Goal: Communication & Community: Answer question/provide support

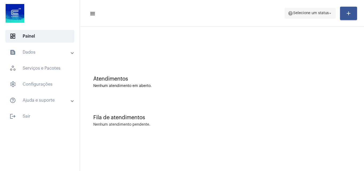
click at [306, 16] on span "help Selecione um status arrow_drop_down" at bounding box center [310, 13] width 45 height 10
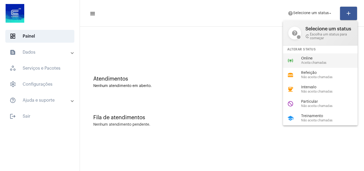
click at [304, 57] on span "Online" at bounding box center [331, 59] width 61 height 4
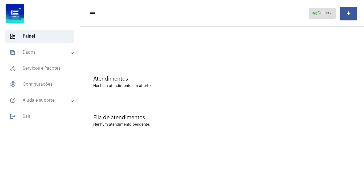
click at [331, 15] on mat-icon "arrow_drop_down" at bounding box center [330, 13] width 5 height 5
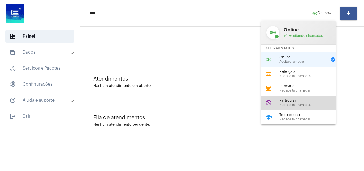
click at [304, 102] on span "Particular" at bounding box center [309, 101] width 61 height 4
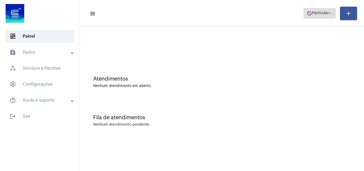
click at [315, 17] on span "do_not_disturb Particular arrow_drop_down" at bounding box center [320, 13] width 26 height 10
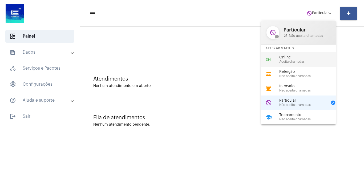
click at [304, 64] on div "online_prediction Online Aceita chamadas" at bounding box center [302, 59] width 83 height 14
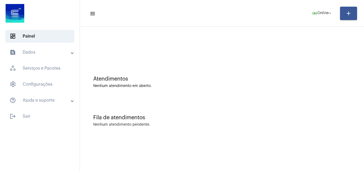
click at [316, 122] on div "Fila de atendimentos Nenhum atendimento pendente." at bounding box center [222, 118] width 279 height 39
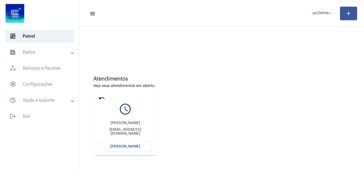
click at [239, 95] on div "Atendimentos Veja seus atendimentos em aberto. undo query_builder Maick Cardoso…" at bounding box center [222, 113] width 279 height 107
click at [132, 145] on span "[PERSON_NAME]" at bounding box center [125, 146] width 30 height 4
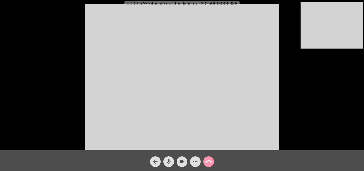
click at [169, 156] on div "mic" at bounding box center [168, 160] width 13 height 13
click at [171, 159] on mat-icon "mic_off" at bounding box center [169, 161] width 6 height 6
click at [171, 159] on mat-icon "mic" at bounding box center [169, 161] width 6 height 6
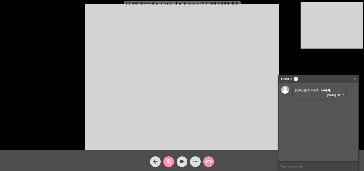
click at [171, 159] on mat-icon "mic_off" at bounding box center [169, 161] width 6 height 6
click at [312, 92] on link "https://neft-transfer-bucket.s3.amazonaws.com/temp-770547f3-4157-8f56-8889-392e…" at bounding box center [313, 90] width 37 height 4
click at [166, 162] on mat-icon "mic" at bounding box center [169, 161] width 6 height 6
click at [170, 166] on span "mic_off" at bounding box center [169, 161] width 6 height 11
click at [170, 162] on mat-icon "mic" at bounding box center [169, 161] width 6 height 6
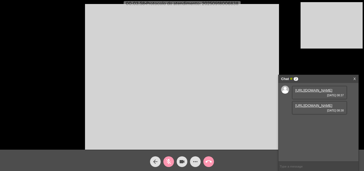
click at [307, 107] on link "https://neft-transfer-bucket.s3.amazonaws.com/temp-2443ec1c-1d3d-17b4-c6a7-e36b…" at bounding box center [313, 105] width 37 height 4
click at [169, 163] on mat-icon "mic_off" at bounding box center [169, 161] width 6 height 6
click at [169, 160] on mat-icon "mic" at bounding box center [169, 161] width 6 height 6
click at [169, 160] on mat-icon "mic_off" at bounding box center [169, 161] width 6 height 6
click at [220, 5] on span "• Protocolo do atendimento: 20250918006838" at bounding box center [192, 4] width 94 height 4
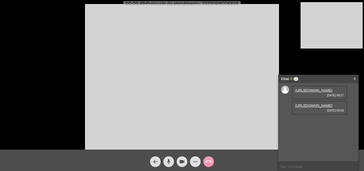
click at [220, 5] on span "• Protocolo do atendimento: 20250918006838" at bounding box center [192, 4] width 94 height 4
copy span "20250918006838"
click at [206, 159] on mat-icon "call_end" at bounding box center [209, 161] width 6 height 6
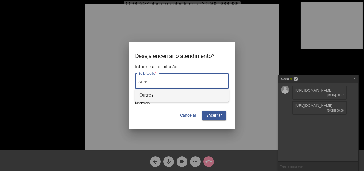
click at [177, 96] on span "Outros" at bounding box center [181, 95] width 85 height 13
type input "Outros"
click at [217, 117] on button "Encerrar" at bounding box center [214, 116] width 24 height 10
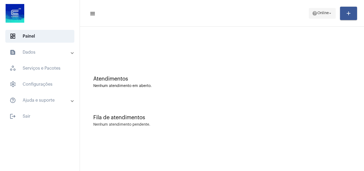
click at [320, 10] on span "help Online arrow_drop_down" at bounding box center [322, 13] width 21 height 10
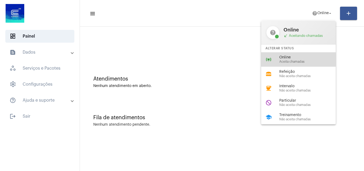
click at [290, 63] on div "online_prediction Online Aceita chamadas" at bounding box center [302, 59] width 83 height 14
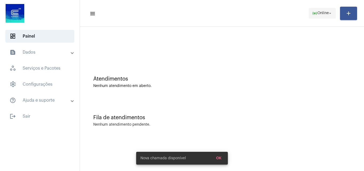
click at [327, 16] on span "online_prediction Online arrow_drop_down" at bounding box center [322, 13] width 21 height 10
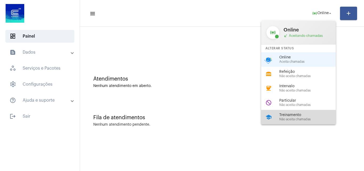
click at [306, 118] on span "Não aceita chamadas" at bounding box center [309, 119] width 61 height 3
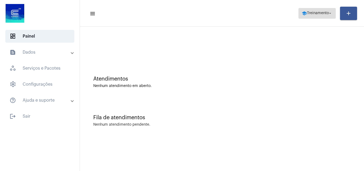
click at [329, 12] on mat-icon "arrow_drop_down" at bounding box center [330, 13] width 5 height 5
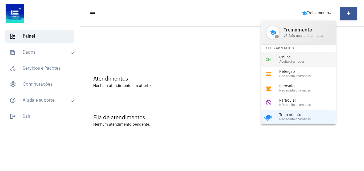
click at [309, 53] on div "online_prediction Online Aceita chamadas" at bounding box center [302, 59] width 83 height 14
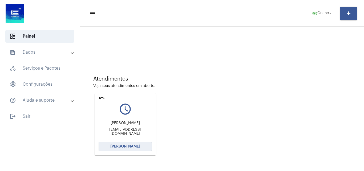
click at [141, 147] on button "[PERSON_NAME]" at bounding box center [125, 147] width 53 height 10
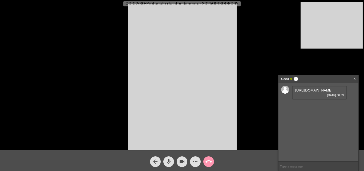
click at [306, 92] on link "https://neft-transfer-bucket.s3.amazonaws.com/temp-11668126-0e2a-1bb1-7cf4-761b…" at bounding box center [313, 90] width 37 height 4
click at [165, 161] on button "mic" at bounding box center [168, 161] width 11 height 11
click at [170, 163] on mat-icon "mic_off" at bounding box center [169, 161] width 6 height 6
click at [170, 161] on mat-icon "mic" at bounding box center [169, 161] width 6 height 6
click at [171, 161] on mat-icon "mic_off" at bounding box center [169, 161] width 6 height 6
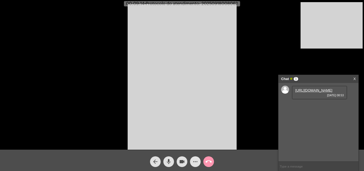
click at [192, 163] on mat-icon "more_horiz" at bounding box center [195, 161] width 6 height 6
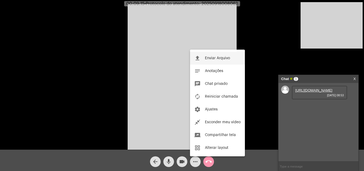
click at [202, 55] on button "file_upload Enviar Arquivo" at bounding box center [217, 58] width 55 height 13
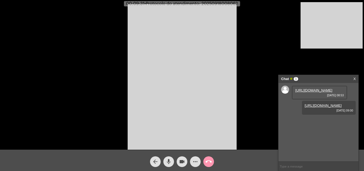
click at [228, 4] on span "• Protocolo do atendimento: 20250918008062" at bounding box center [191, 4] width 94 height 4
copy span "20250918008062"
click at [306, 167] on input "text" at bounding box center [319, 166] width 80 height 9
paste input "20250918008062"
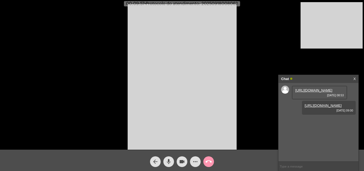
type input "20250918008062"
click at [207, 158] on span "call_end" at bounding box center [209, 161] width 6 height 11
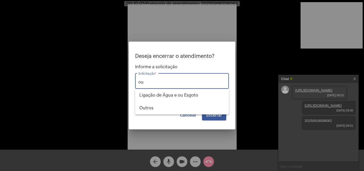
type input "o"
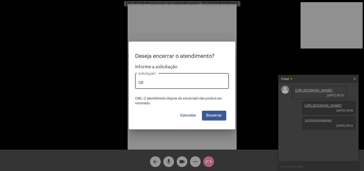
type input "c"
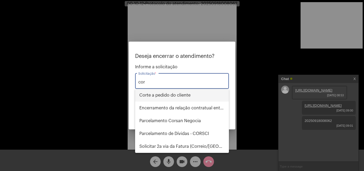
click at [182, 97] on span "Corte a pedido do cliente" at bounding box center [181, 95] width 85 height 13
type input "Corte a pedido do cliente"
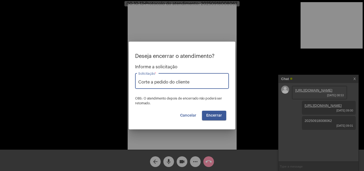
click at [214, 116] on span "Encerrar" at bounding box center [214, 116] width 16 height 4
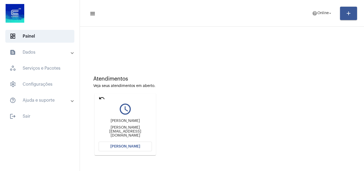
click at [98, 98] on mat-card "undo query_builder Karin de Freitas Alexandre Karin.massagem.humanizada@gmail.c…" at bounding box center [125, 124] width 61 height 62
click at [99, 98] on mat-icon "undo" at bounding box center [102, 98] width 6 height 6
click at [306, 111] on div "Atendimentos Veja seus atendimentos em aberto. undo query_builder Daiane da sil…" at bounding box center [222, 113] width 279 height 107
click at [135, 146] on span "[PERSON_NAME]" at bounding box center [125, 146] width 30 height 4
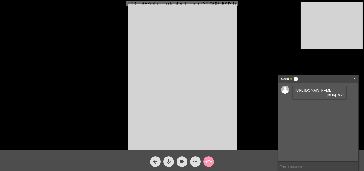
click at [313, 92] on link "https://neft-transfer-bucket.s3.amazonaws.com/temp-82e06307-fc06-e40b-0536-bdd3…" at bounding box center [313, 90] width 37 height 4
click at [316, 107] on link "https://neft-transfer-bucket.s3.amazonaws.com/temp-b142e639-5864-3894-54cd-ba07…" at bounding box center [313, 105] width 37 height 4
click at [171, 163] on mat-icon "mic" at bounding box center [169, 161] width 6 height 6
click at [166, 162] on mat-icon "mic_off" at bounding box center [169, 161] width 6 height 6
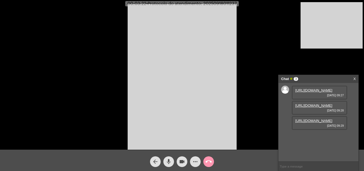
click at [312, 123] on link "https://neft-transfer-bucket.s3.amazonaws.com/temp-98b718c2-9ef7-14e7-fd95-d5bf…" at bounding box center [313, 121] width 37 height 4
click at [169, 161] on mat-icon "mic" at bounding box center [169, 161] width 6 height 6
click at [313, 138] on link "https://neft-transfer-bucket.s3.amazonaws.com/temp-51c4a708-7ae7-f50e-aff2-4ec6…" at bounding box center [313, 136] width 37 height 4
click at [324, 138] on link "https://neft-transfer-bucket.s3.amazonaws.com/temp-51c4a708-7ae7-f50e-aff2-4ec6…" at bounding box center [313, 136] width 37 height 4
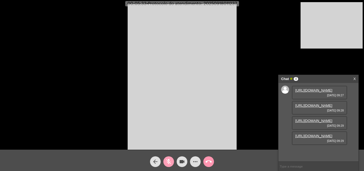
click at [169, 164] on mat-icon "mic_off" at bounding box center [169, 161] width 6 height 6
click at [165, 163] on button "mic" at bounding box center [168, 161] width 11 height 11
click at [170, 158] on mat-icon "mic_off" at bounding box center [169, 161] width 6 height 6
click at [170, 162] on mat-icon "mic" at bounding box center [169, 161] width 6 height 6
click at [168, 162] on mat-icon "mic_off" at bounding box center [169, 161] width 6 height 6
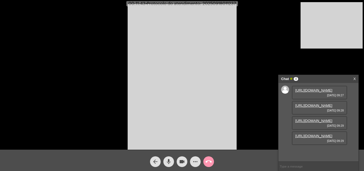
click at [195, 159] on mat-icon "more_horiz" at bounding box center [195, 161] width 6 height 6
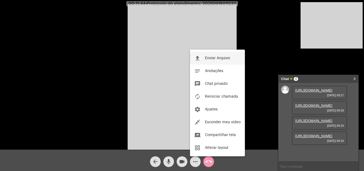
click at [214, 58] on span "Enviar Arquivo" at bounding box center [217, 58] width 25 height 4
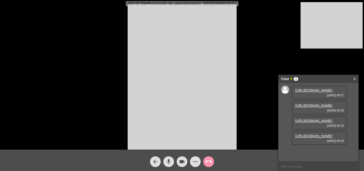
click at [193, 158] on div "more_horiz" at bounding box center [195, 160] width 13 height 13
click at [194, 159] on mat-icon "more_horiz" at bounding box center [195, 161] width 6 height 6
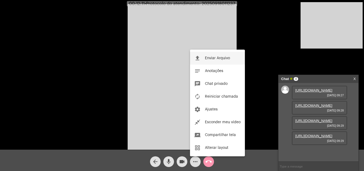
click at [211, 58] on span "Enviar Arquivo" at bounding box center [217, 58] width 25 height 4
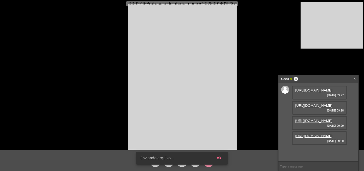
scroll to position [59, 0]
click at [223, 4] on span "• Protocolo do atendimento: 20250918011237" at bounding box center [190, 4] width 90 height 4
copy span "20250918011237"
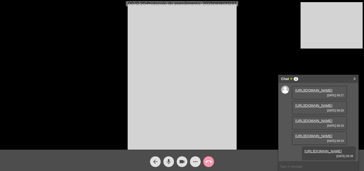
click at [293, 166] on input "text" at bounding box center [319, 166] width 80 height 9
paste input "20250918011237"
type input "20250918011237"
click at [317, 165] on input "20250918011237" at bounding box center [319, 166] width 80 height 9
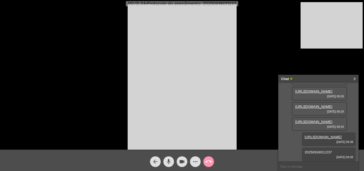
scroll to position [74, 0]
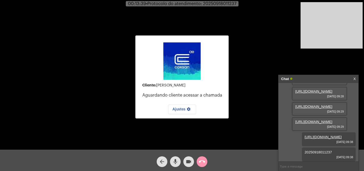
click at [317, 152] on span "20250918011237" at bounding box center [318, 152] width 27 height 4
copy span "20250918011237"
click at [39, 101] on div "Cliente: Daiane da silva Aguardando cliente acessar a chamada Ajustes settings …" at bounding box center [182, 76] width 363 height 150
click at [198, 161] on button "call_end" at bounding box center [202, 161] width 11 height 11
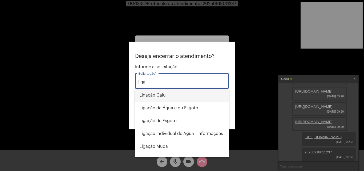
click at [176, 94] on span "Ligação Caiu" at bounding box center [181, 95] width 85 height 13
type input "Ligação Caiu"
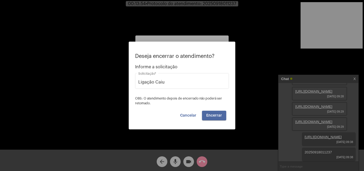
click at [215, 114] on span "Encerrar" at bounding box center [214, 116] width 16 height 4
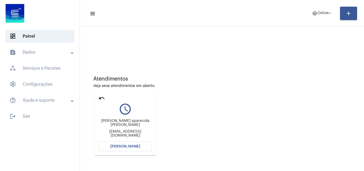
click at [104, 97] on mat-icon "undo" at bounding box center [102, 98] width 6 height 6
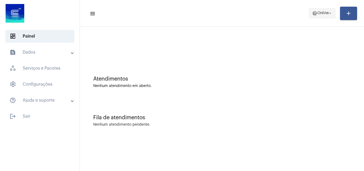
click at [318, 14] on span "Online" at bounding box center [323, 13] width 11 height 4
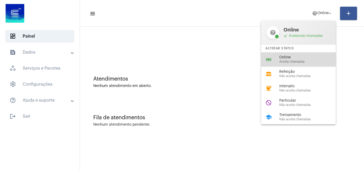
click at [291, 60] on span "Aceita chamadas" at bounding box center [309, 61] width 61 height 3
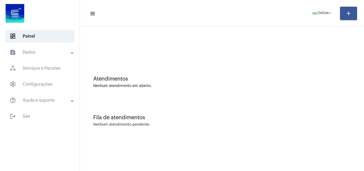
click at [220, 2] on mat-toolbar "menu online_prediction Online arrow_drop_down add" at bounding box center [222, 13] width 284 height 27
click at [163, 171] on mat-sidenav-content "menu online_prediction Online arrow_drop_down add Atendimentos Nenhum atendimen…" at bounding box center [222, 85] width 284 height 171
click at [319, 10] on span "online_prediction Online arrow_drop_down" at bounding box center [322, 13] width 21 height 10
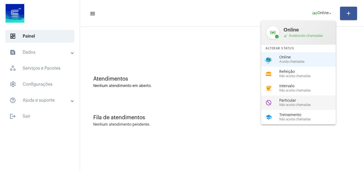
click at [298, 101] on span "Particular" at bounding box center [309, 101] width 61 height 4
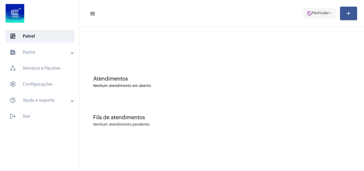
click at [318, 11] on span "Particular" at bounding box center [320, 13] width 17 height 4
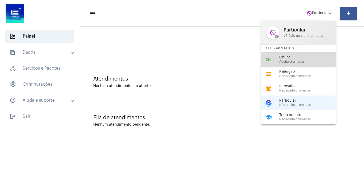
click at [292, 58] on span "Online" at bounding box center [309, 57] width 61 height 4
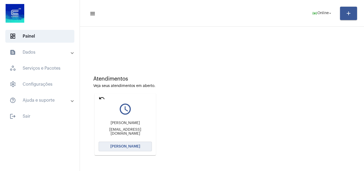
click at [137, 145] on span "[PERSON_NAME]" at bounding box center [125, 146] width 30 height 4
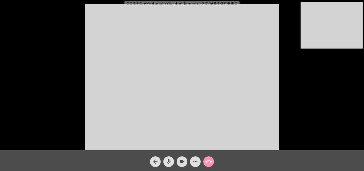
click at [301, 122] on div "Acessando Câmera e Microfone..." at bounding box center [182, 76] width 363 height 150
click at [167, 160] on mat-icon "mic" at bounding box center [169, 161] width 6 height 6
click at [169, 162] on mat-icon "mic_off" at bounding box center [169, 161] width 6 height 6
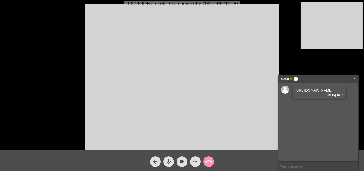
click at [307, 92] on link "https://neft-transfer-bucket.s3.amazonaws.com/temp-80118003-3f82-6b57-ea25-2381…" at bounding box center [313, 90] width 37 height 4
click at [311, 107] on link "https://neft-transfer-bucket.s3.amazonaws.com/temp-894d8020-00e4-6027-bd37-d220…" at bounding box center [313, 105] width 37 height 4
drag, startPoint x: 170, startPoint y: 160, endPoint x: 74, endPoint y: 51, distance: 144.9
click at [170, 160] on mat-icon "mic" at bounding box center [169, 161] width 6 height 6
drag, startPoint x: 167, startPoint y: 163, endPoint x: 189, endPoint y: 161, distance: 22.7
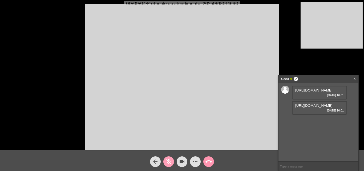
click at [168, 163] on mat-icon "mic_off" at bounding box center [169, 161] width 6 height 6
click at [193, 160] on mat-icon "more_horiz" at bounding box center [195, 161] width 6 height 6
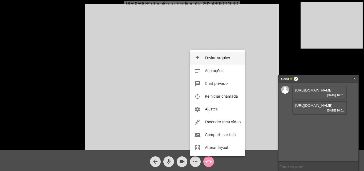
click at [222, 57] on span "Enviar Arquivo" at bounding box center [217, 58] width 25 height 4
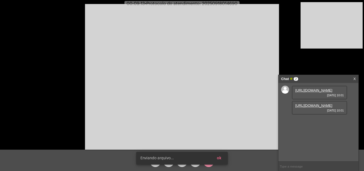
scroll to position [5, 0]
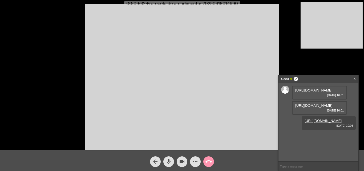
click at [196, 162] on mat-icon "more_horiz" at bounding box center [195, 161] width 6 height 6
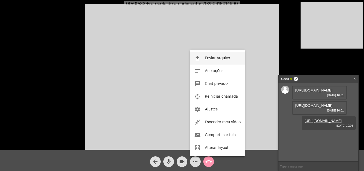
click at [215, 58] on span "Enviar Arquivo" at bounding box center [217, 58] width 25 height 4
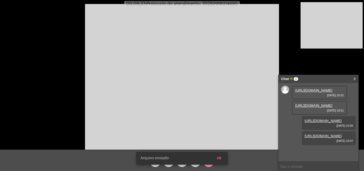
scroll to position [32, 0]
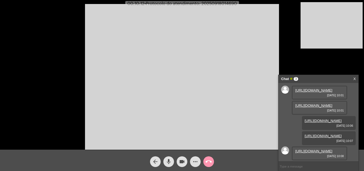
click at [218, 4] on span "• Protocolo do atendimento: 20250918014690" at bounding box center [190, 4] width 93 height 4
copy span "20250918014690"
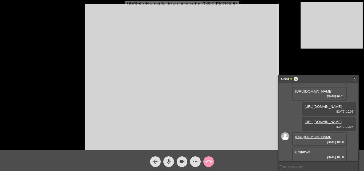
scroll to position [74, 0]
click at [304, 153] on span "679885-3" at bounding box center [302, 152] width 15 height 4
copy span "679885"
click at [312, 135] on link "https://neft-transfer-bucket.s3.amazonaws.com/temp-5fed4306-3d5a-477c-0100-f3f9…" at bounding box center [313, 137] width 37 height 4
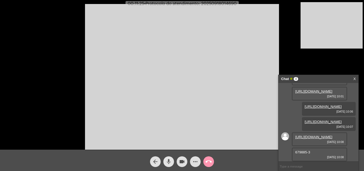
click at [166, 162] on mat-icon "mic" at bounding box center [169, 161] width 6 height 6
click at [172, 162] on button "mic_off" at bounding box center [168, 161] width 11 height 11
click at [170, 162] on mat-icon "mic" at bounding box center [169, 161] width 6 height 6
click at [178, 161] on button "videocam" at bounding box center [182, 161] width 11 height 11
click at [183, 161] on mat-icon "videocam_off" at bounding box center [182, 161] width 6 height 6
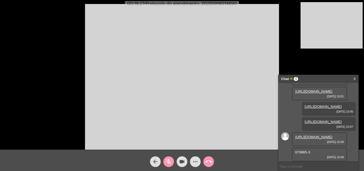
click at [170, 163] on mat-icon "mic_off" at bounding box center [169, 161] width 6 height 6
click at [195, 165] on mat-icon "more_horiz" at bounding box center [195, 161] width 6 height 6
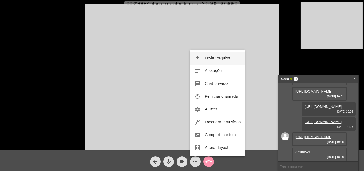
click at [214, 59] on span "Enviar Arquivo" at bounding box center [217, 58] width 25 height 4
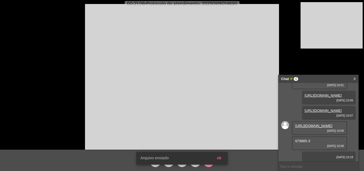
scroll to position [85, 0]
click at [220, 156] on div "arrow_back mic videocam more_horiz call_end" at bounding box center [182, 160] width 364 height 21
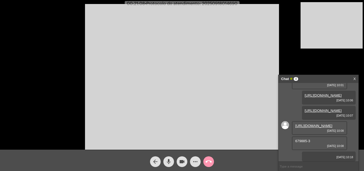
click at [197, 159] on mat-icon "more_horiz" at bounding box center [195, 161] width 6 height 6
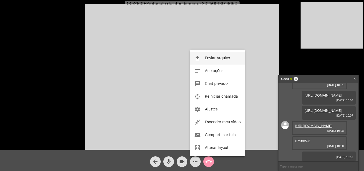
click at [214, 57] on span "Enviar Arquivo" at bounding box center [217, 58] width 25 height 4
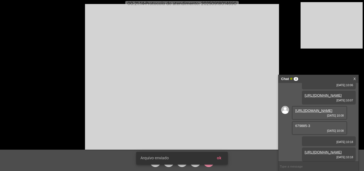
scroll to position [112, 0]
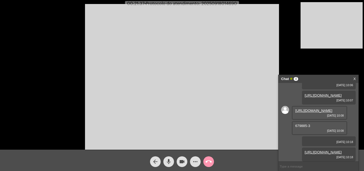
click at [216, 3] on span "• Protocolo do atendimento: 20250918014690" at bounding box center [190, 4] width 93 height 4
click at [216, 3] on span "• Protocolo do atendimento: 20250918014690" at bounding box center [191, 4] width 93 height 4
copy span "20250918014690"
click at [299, 164] on input "text" at bounding box center [319, 166] width 80 height 9
paste input "20250918014690"
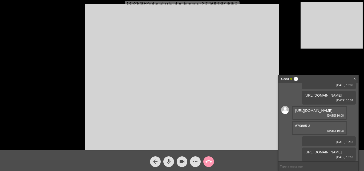
type input "20250918014690"
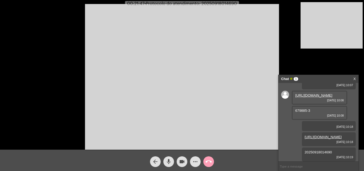
click at [210, 161] on mat-icon "call_end" at bounding box center [209, 161] width 6 height 6
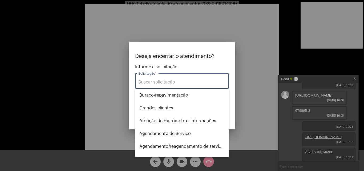
click at [171, 81] on input "Solicitação *" at bounding box center [181, 82] width 87 height 5
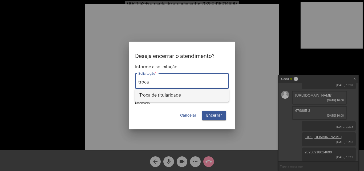
click at [180, 97] on span "Troca de titularidade" at bounding box center [181, 95] width 85 height 13
type input "Troca de titularidade"
click at [216, 114] on span "Encerrar" at bounding box center [214, 116] width 16 height 4
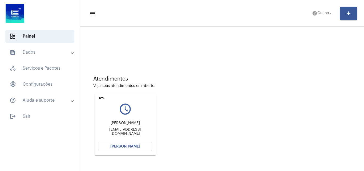
click at [130, 144] on span "[PERSON_NAME]" at bounding box center [125, 146] width 30 height 4
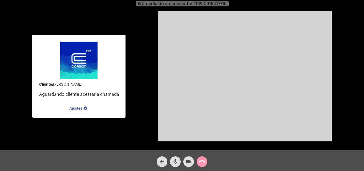
click at [266, 102] on video at bounding box center [245, 76] width 174 height 130
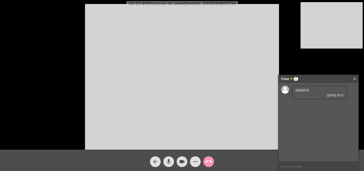
click at [301, 89] on span "2802070" at bounding box center [302, 90] width 14 height 4
copy span "2802070"
click at [165, 158] on button "mic" at bounding box center [168, 161] width 11 height 11
click at [166, 162] on mat-icon "mic_off" at bounding box center [169, 161] width 6 height 6
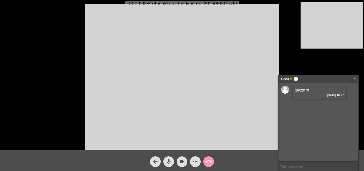
click at [171, 163] on mat-icon "mic" at bounding box center [169, 161] width 6 height 6
click at [180, 163] on mat-icon "videocam" at bounding box center [182, 161] width 6 height 6
click at [185, 159] on button "videocam_off" at bounding box center [182, 161] width 11 height 11
drag, startPoint x: 170, startPoint y: 162, endPoint x: 186, endPoint y: 111, distance: 53.5
click at [170, 163] on mat-icon "mic_off" at bounding box center [169, 161] width 6 height 6
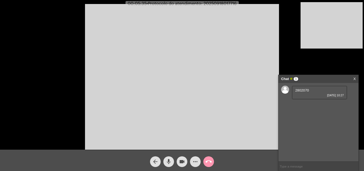
click at [196, 162] on mat-icon "more_horiz" at bounding box center [195, 161] width 6 height 6
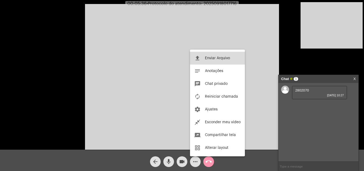
click at [220, 59] on span "Enviar Arquivo" at bounding box center [217, 58] width 25 height 4
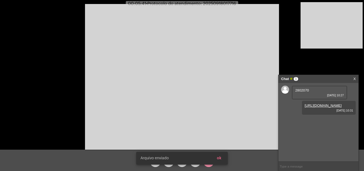
click at [195, 164] on snack-bar-container "Arquivo enviado ok" at bounding box center [182, 158] width 92 height 13
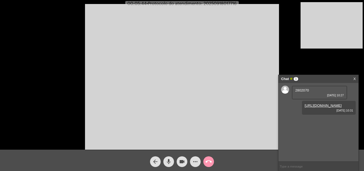
click at [191, 162] on button "more_horiz" at bounding box center [195, 161] width 11 height 11
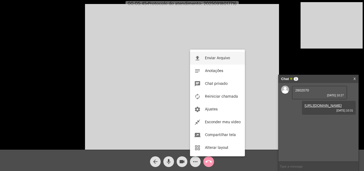
click at [219, 58] on span "Enviar Arquivo" at bounding box center [217, 58] width 25 height 4
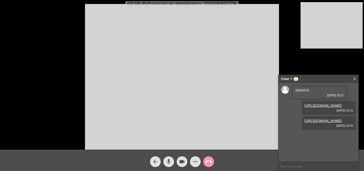
click at [329, 107] on link "https://neft-transfer-bucket.s3.amazonaws.com/temp-cdf78e36-e3e9-04bf-7731-5ad6…" at bounding box center [323, 105] width 37 height 4
click at [228, 5] on span "• Protocolo do atendimento: 20250918017716" at bounding box center [192, 4] width 90 height 4
copy span "20250918017716"
click at [315, 164] on input "text" at bounding box center [319, 166] width 80 height 9
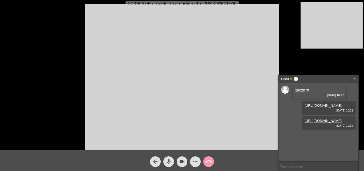
paste input "20250918017716"
type input "20250918017716"
click at [209, 160] on mat-icon "call_end" at bounding box center [209, 161] width 6 height 6
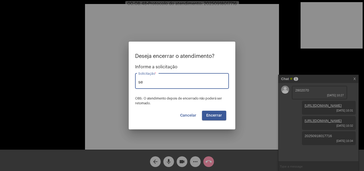
type input "s"
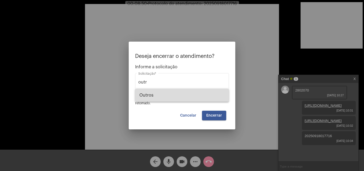
click at [179, 96] on span "Outros" at bounding box center [181, 95] width 85 height 13
type input "Outros"
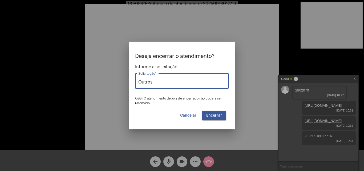
click at [222, 117] on button "Encerrar" at bounding box center [214, 116] width 24 height 10
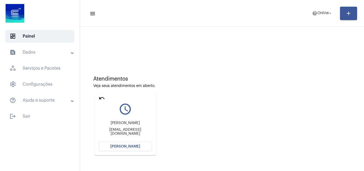
click at [130, 144] on span "[PERSON_NAME]" at bounding box center [125, 146] width 30 height 4
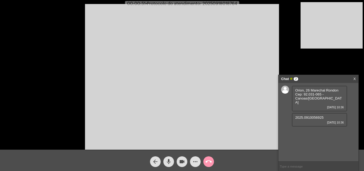
drag, startPoint x: 305, startPoint y: 90, endPoint x: 338, endPoint y: 90, distance: 32.5
click at [338, 90] on span "Orion, 26 Marechal Rondon Cep: 92.031-065 - Canoas/RS" at bounding box center [318, 96] width 47 height 16
copy span "26 Marechal Rondon"
click at [170, 159] on mat-icon "mic" at bounding box center [169, 161] width 6 height 6
click at [166, 165] on mat-icon "mic_off" at bounding box center [169, 161] width 6 height 6
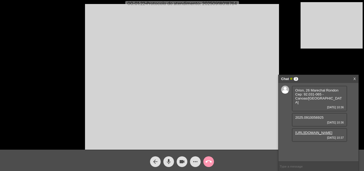
click at [302, 131] on link "https://neft-transfer-bucket.s3.amazonaws.com/temp-dda7ccbe-593b-9774-3645-f85a…" at bounding box center [313, 133] width 37 height 4
click at [170, 158] on span "mic" at bounding box center [169, 161] width 6 height 11
click at [190, 80] on video at bounding box center [182, 77] width 194 height 146
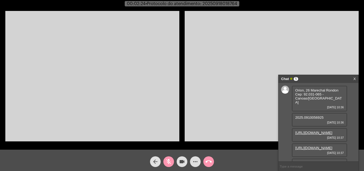
drag, startPoint x: 128, startPoint y: 115, endPoint x: 164, endPoint y: 138, distance: 42.8
click at [128, 116] on video at bounding box center [92, 76] width 174 height 130
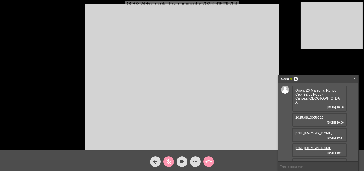
click at [170, 161] on mat-icon "mic_off" at bounding box center [169, 161] width 6 height 6
click at [296, 102] on div "Orion, 26 Marechal Rondon Cep: 92.031-065 - Canoas/RS 18/09/2025 10:36" at bounding box center [319, 99] width 55 height 26
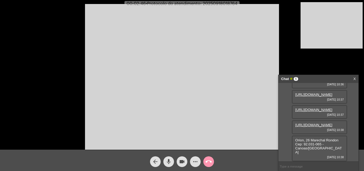
drag, startPoint x: 295, startPoint y: 148, endPoint x: 310, endPoint y: 148, distance: 15.2
click at [310, 148] on div "Orion, 26 Marechal Rondon Cep: 92.031-065 - Canoas/RS 18/09/2025 10:38" at bounding box center [319, 148] width 55 height 26
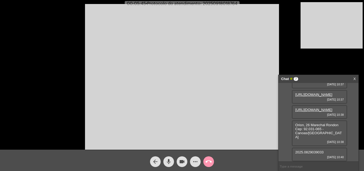
scroll to position [73, 0]
click at [170, 161] on mat-icon "mic" at bounding box center [169, 161] width 6 height 6
click at [181, 161] on mat-icon "videocam" at bounding box center [182, 161] width 6 height 6
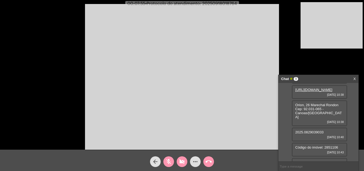
scroll to position [89, 0]
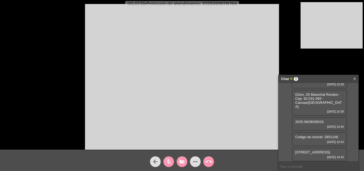
click at [183, 162] on mat-icon "videocam_off" at bounding box center [182, 161] width 6 height 6
drag, startPoint x: 170, startPoint y: 162, endPoint x: 48, endPoint y: 2, distance: 201.3
click at [170, 162] on mat-icon "mic_off" at bounding box center [169, 161] width 6 height 6
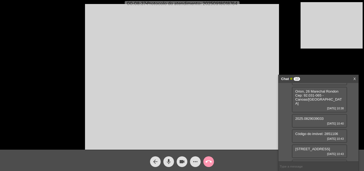
scroll to position [78, 0]
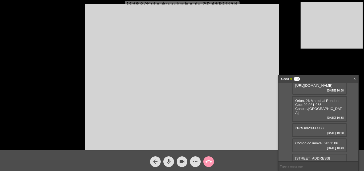
click at [235, 111] on video at bounding box center [182, 77] width 194 height 146
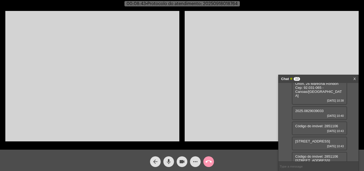
scroll to position [131, 0]
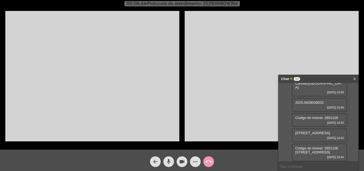
click at [110, 97] on video at bounding box center [92, 76] width 174 height 130
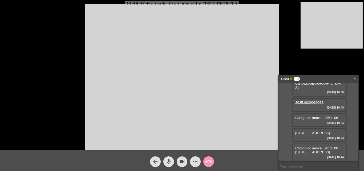
click at [332, 116] on span "Código do imóvel: 2851106" at bounding box center [316, 118] width 43 height 4
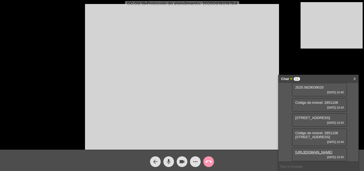
scroll to position [158, 0]
click at [168, 160] on mat-icon "mic" at bounding box center [169, 161] width 6 height 6
click at [169, 161] on mat-icon "mic_off" at bounding box center [169, 161] width 6 height 6
click at [222, 5] on span "• Protocolo do atendimento: 20250918018764" at bounding box center [191, 4] width 92 height 4
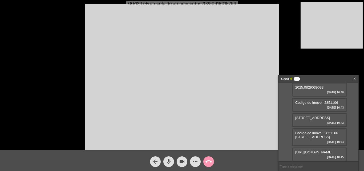
click at [211, 158] on mat-icon "call_end" at bounding box center [209, 161] width 6 height 6
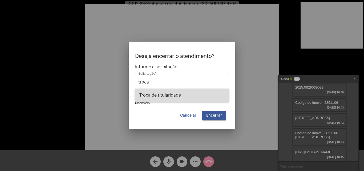
click at [191, 95] on span "Troca de titularidade" at bounding box center [181, 95] width 85 height 13
type input "Troca de titularidade"
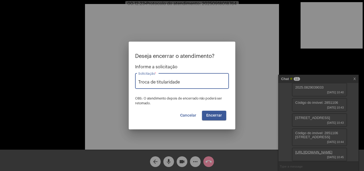
click at [223, 112] on button "Encerrar" at bounding box center [214, 116] width 24 height 10
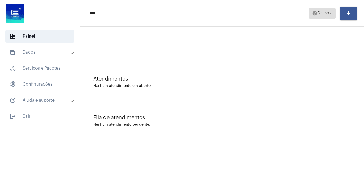
click at [327, 15] on span "Online" at bounding box center [323, 13] width 11 height 4
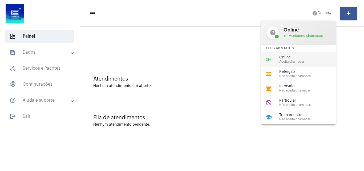
click at [302, 60] on span "Aceita chamadas" at bounding box center [309, 61] width 61 height 3
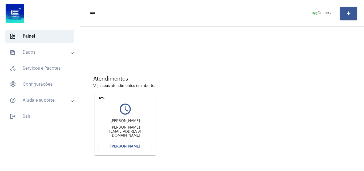
click at [138, 147] on span "[PERSON_NAME]" at bounding box center [125, 146] width 30 height 4
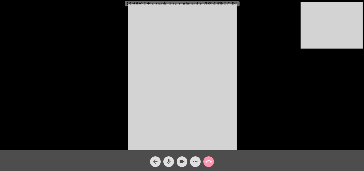
click at [295, 108] on div "Acessando Câmera e Microfone..." at bounding box center [182, 76] width 363 height 150
click at [172, 160] on button "mic" at bounding box center [168, 161] width 11 height 11
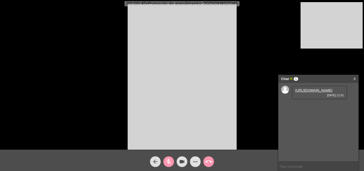
click at [169, 164] on mat-icon "mic_off" at bounding box center [169, 161] width 6 height 6
click at [314, 92] on link "https://neft-transfer-bucket.s3.amazonaws.com/temp-9488da76-859b-ca5d-bd68-072a…" at bounding box center [313, 90] width 37 height 4
click at [315, 164] on input "text" at bounding box center [319, 166] width 80 height 9
click at [288, 166] on input "2795408" at bounding box center [319, 166] width 80 height 9
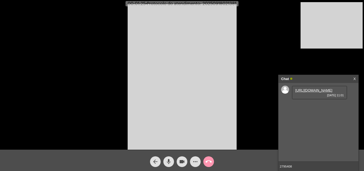
click at [288, 166] on input "2795408" at bounding box center [319, 166] width 80 height 9
type input "2795408"
click at [108, 25] on div "Acessando Câmera e Microfone..." at bounding box center [182, 76] width 363 height 150
click at [205, 158] on button "call_end" at bounding box center [208, 161] width 11 height 11
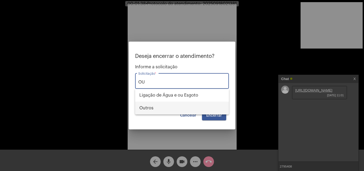
click at [171, 104] on span "Outros" at bounding box center [181, 108] width 85 height 13
type input "Outros"
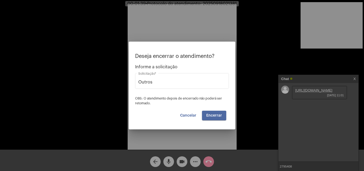
click at [210, 116] on span "Encerrar" at bounding box center [214, 116] width 16 height 4
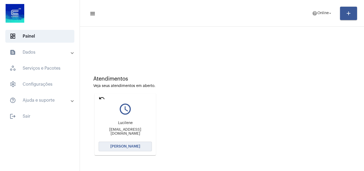
click at [137, 145] on span "[PERSON_NAME]" at bounding box center [125, 146] width 30 height 4
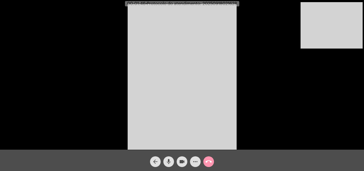
click at [187, 53] on video at bounding box center [182, 77] width 109 height 146
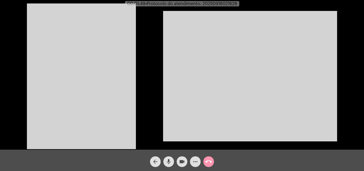
click at [108, 102] on video at bounding box center [81, 76] width 109 height 146
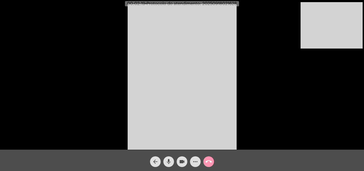
click at [258, 129] on div "Acessando Câmera e Microfone..." at bounding box center [182, 76] width 363 height 150
click at [170, 165] on span "mic" at bounding box center [169, 161] width 6 height 11
click at [170, 162] on mat-icon "mic_off" at bounding box center [169, 161] width 6 height 6
click at [193, 159] on mat-icon "more_horiz" at bounding box center [195, 161] width 6 height 6
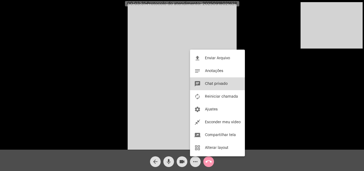
click at [225, 81] on button "chat Chat privado" at bounding box center [217, 83] width 55 height 13
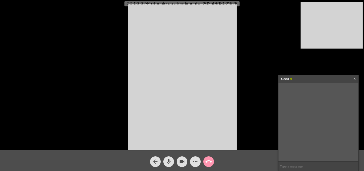
click at [298, 161] on div at bounding box center [319, 122] width 80 height 78
click at [299, 166] on input "text" at bounding box center [319, 166] width 80 height 9
type input "oi"
click at [196, 162] on mat-icon "more_horiz" at bounding box center [195, 161] width 6 height 6
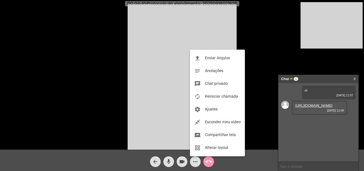
click at [247, 36] on div at bounding box center [182, 85] width 364 height 171
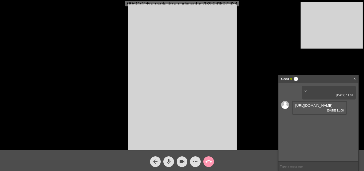
click at [318, 107] on link "https://neft-transfer-bucket.s3.amazonaws.com/temp-577c63ae-3ce0-6bad-abe9-cbab…" at bounding box center [313, 105] width 37 height 4
click at [310, 107] on link "https://neft-transfer-bucket.s3.amazonaws.com/temp-577c63ae-3ce0-6bad-abe9-cbab…" at bounding box center [313, 105] width 37 height 4
click at [327, 123] on link "https://neft-transfer-bucket.s3.amazonaws.com/temp-a7f82139-f0c4-72b8-de44-9948…" at bounding box center [313, 121] width 37 height 4
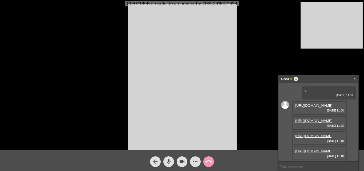
scroll to position [27, 0]
click at [322, 138] on link "https://neft-transfer-bucket.s3.amazonaws.com/temp-20ba3f70-19e1-bc58-5d56-aae0…" at bounding box center [313, 136] width 37 height 4
click at [320, 149] on link "https://neft-transfer-bucket.s3.amazonaws.com/temp-83f54a62-d58a-1417-82c5-537e…" at bounding box center [313, 151] width 37 height 4
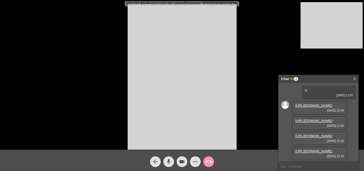
click at [320, 119] on link "https://neft-transfer-bucket.s3.amazonaws.com/temp-a7f82139-f0c4-72b8-de44-9948…" at bounding box center [313, 121] width 37 height 4
click at [316, 107] on link "https://neft-transfer-bucket.s3.amazonaws.com/temp-577c63ae-3ce0-6bad-abe9-cbab…" at bounding box center [313, 105] width 37 height 4
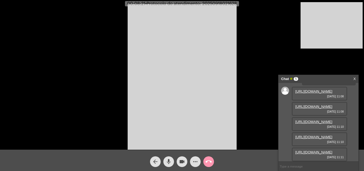
scroll to position [74, 0]
click at [315, 150] on link "https://neft-transfer-bucket.s3.amazonaws.com/temp-aad8f722-9ab1-18c9-b18c-5ecd…" at bounding box center [313, 152] width 37 height 4
click at [165, 160] on button "mic" at bounding box center [168, 161] width 11 height 11
click at [315, 139] on link "https://neft-transfer-bucket.s3.amazonaws.com/temp-aad8f722-9ab1-18c9-b18c-5ecd…" at bounding box center [313, 137] width 37 height 4
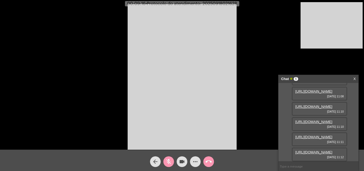
click at [319, 150] on link "https://neft-transfer-bucket.s3.amazonaws.com/temp-7e5adc62-72f9-6eb9-9b40-4b4b…" at bounding box center [313, 152] width 37 height 4
click at [168, 161] on mat-icon "mic_off" at bounding box center [169, 161] width 6 height 6
click at [169, 159] on mat-icon "mic" at bounding box center [169, 161] width 6 height 6
click at [180, 162] on mat-icon "videocam" at bounding box center [182, 161] width 6 height 6
click at [181, 159] on mat-icon "videocam_off" at bounding box center [182, 161] width 6 height 6
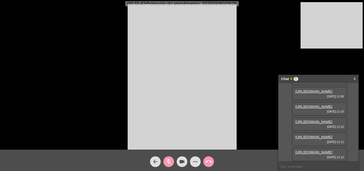
click at [171, 161] on mat-icon "mic_off" at bounding box center [169, 161] width 6 height 6
click at [67, 89] on div "Acessando Câmera e Microfone..." at bounding box center [182, 76] width 363 height 150
drag, startPoint x: 215, startPoint y: 163, endPoint x: 211, endPoint y: 162, distance: 4.9
click at [214, 163] on div "arrow_back mic videocam more_horiz call_end" at bounding box center [182, 160] width 364 height 21
click at [211, 162] on mat-icon "call_end" at bounding box center [209, 161] width 6 height 6
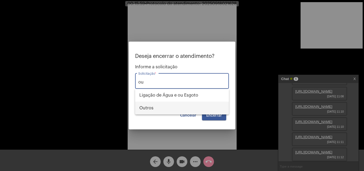
click at [186, 106] on span "Outros" at bounding box center [181, 108] width 85 height 13
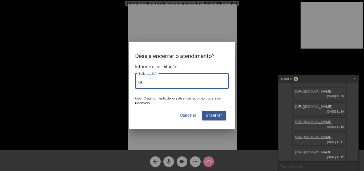
type input "Outros"
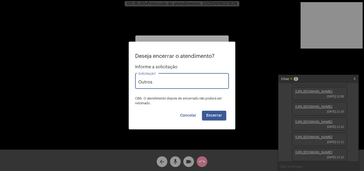
click at [206, 118] on button "Encerrar" at bounding box center [214, 116] width 24 height 10
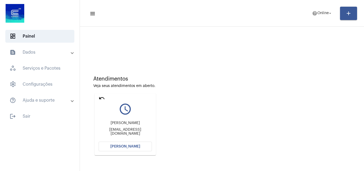
click at [136, 144] on button "[PERSON_NAME]" at bounding box center [125, 147] width 53 height 10
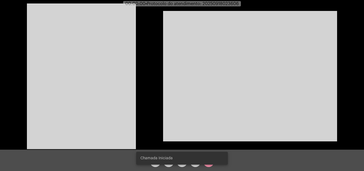
click at [100, 91] on video at bounding box center [81, 76] width 109 height 146
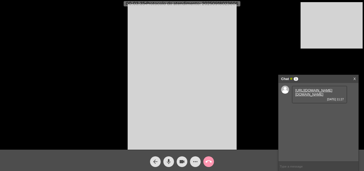
click at [309, 96] on link "https://neft-transfer-bucket.s3.amazonaws.com/temp-ad8b0900-282c-3a68-45ea-e7a1…" at bounding box center [313, 92] width 37 height 8
click at [309, 88] on div "https://neft-transfer-bucket.s3.amazonaws.com/temp-ad8b0900-282c-3a68-45ea-e7a1…" at bounding box center [319, 95] width 55 height 18
click at [310, 92] on link "https://neft-transfer-bucket.s3.amazonaws.com/temp-ad8b0900-282c-3a68-45ea-e7a1…" at bounding box center [313, 92] width 37 height 8
click at [311, 111] on link "https://neft-transfer-bucket.s3.amazonaws.com/temp-b37e444a-4819-b3a7-aea2-f311…" at bounding box center [313, 109] width 37 height 4
click at [170, 162] on mat-icon "mic" at bounding box center [169, 161] width 6 height 6
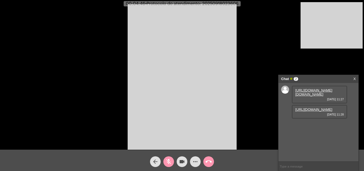
click at [180, 159] on mat-icon "videocam" at bounding box center [182, 161] width 6 height 6
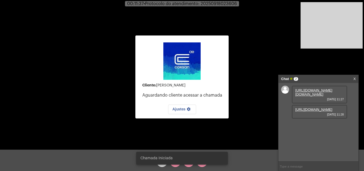
click at [205, 136] on div "Cliente: Tatiana Aguardando cliente acessar a chamada Ajustes settings" at bounding box center [181, 77] width 93 height 148
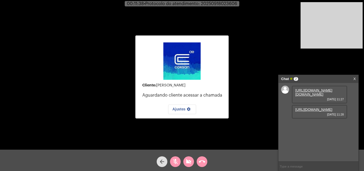
click at [189, 165] on span "videocam_off" at bounding box center [189, 161] width 6 height 11
click at [178, 163] on mat-icon "mic_off" at bounding box center [175, 161] width 6 height 6
click at [185, 160] on button "videocam" at bounding box center [188, 161] width 11 height 11
click at [187, 163] on mat-icon "videocam_off" at bounding box center [189, 161] width 6 height 6
click at [198, 159] on button "call_end" at bounding box center [202, 161] width 11 height 11
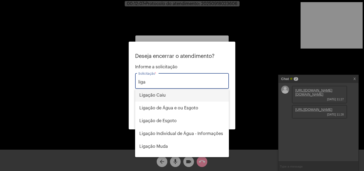
click at [178, 95] on span "Ligação Caiu" at bounding box center [181, 95] width 85 height 13
type input "Ligação Caiu"
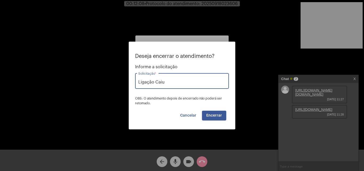
click at [217, 116] on span "Encerrar" at bounding box center [214, 116] width 16 height 4
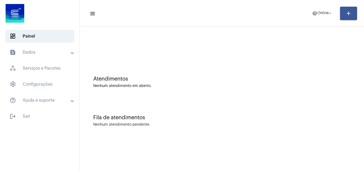
click at [230, 46] on div at bounding box center [222, 47] width 258 height 4
click at [320, 12] on span "Online" at bounding box center [323, 13] width 11 height 4
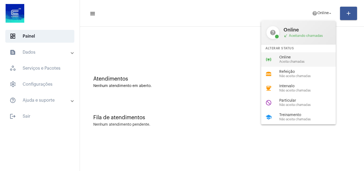
click at [310, 57] on span "Online" at bounding box center [309, 57] width 61 height 4
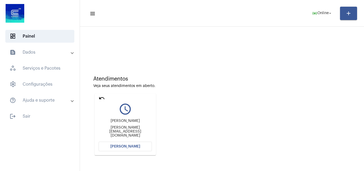
click at [132, 144] on span "[PERSON_NAME]" at bounding box center [125, 146] width 30 height 4
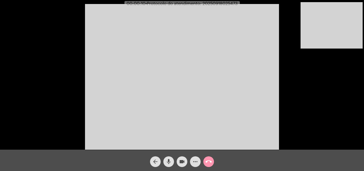
click at [302, 112] on div "Acessando Câmera e Microfone..." at bounding box center [182, 76] width 363 height 150
click at [165, 164] on button "mic" at bounding box center [168, 161] width 11 height 11
click at [183, 158] on span "videocam" at bounding box center [182, 161] width 6 height 11
click at [183, 163] on mat-icon "videocam_off" at bounding box center [182, 161] width 6 height 6
click at [172, 160] on button "mic_off" at bounding box center [168, 161] width 11 height 11
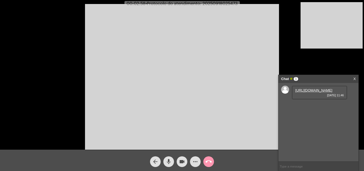
click at [314, 92] on link "[URL][DOMAIN_NAME]" at bounding box center [313, 90] width 37 height 4
click at [169, 158] on span "mic" at bounding box center [169, 161] width 6 height 11
click at [302, 107] on link "[URL][DOMAIN_NAME]" at bounding box center [313, 105] width 37 height 4
click at [167, 160] on mat-icon "mic_off" at bounding box center [169, 161] width 6 height 6
click at [169, 161] on mat-icon "mic" at bounding box center [169, 161] width 6 height 6
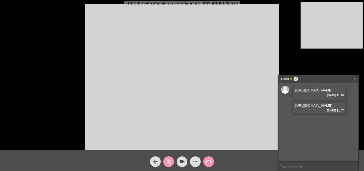
click at [169, 155] on div "mic_off" at bounding box center [168, 160] width 13 height 13
click at [167, 160] on mat-icon "mic" at bounding box center [169, 161] width 6 height 6
click at [322, 123] on link "[URL][DOMAIN_NAME]" at bounding box center [313, 121] width 37 height 4
click at [170, 163] on mat-icon "mic_off" at bounding box center [169, 161] width 6 height 6
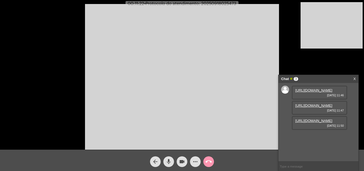
click at [168, 159] on mat-icon "mic" at bounding box center [169, 161] width 6 height 6
click at [167, 162] on mat-icon "mic_off" at bounding box center [169, 161] width 6 height 6
click at [169, 160] on mat-icon "mic" at bounding box center [169, 161] width 6 height 6
click at [171, 160] on mat-icon "mic_off" at bounding box center [169, 161] width 6 height 6
click at [167, 158] on mat-icon "mic" at bounding box center [169, 161] width 6 height 6
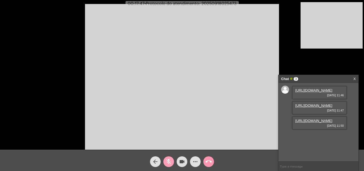
click at [170, 159] on mat-icon "mic_off" at bounding box center [169, 161] width 6 height 6
click at [168, 159] on mat-icon "mic" at bounding box center [169, 161] width 6 height 6
drag, startPoint x: 179, startPoint y: 160, endPoint x: 182, endPoint y: 161, distance: 3.1
click at [182, 161] on mat-icon "videocam" at bounding box center [182, 161] width 6 height 6
click at [181, 158] on span "videocam_off" at bounding box center [182, 161] width 6 height 11
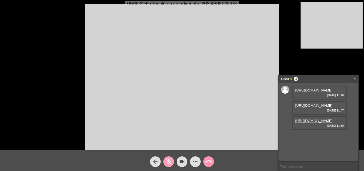
click at [168, 161] on mat-icon "mic_off" at bounding box center [169, 161] width 6 height 6
drag, startPoint x: 169, startPoint y: 163, endPoint x: 179, endPoint y: 160, distance: 10.8
click at [170, 163] on mat-icon "mic" at bounding box center [169, 161] width 6 height 6
click at [179, 160] on mat-icon "videocam" at bounding box center [182, 161] width 6 height 6
click at [181, 163] on mat-icon "videocam_off" at bounding box center [182, 161] width 6 height 6
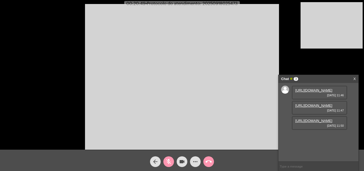
click at [169, 164] on mat-icon "mic_off" at bounding box center [169, 161] width 6 height 6
click at [170, 161] on mat-icon "mic" at bounding box center [169, 161] width 6 height 6
click at [183, 158] on mat-icon "videocam" at bounding box center [182, 161] width 6 height 6
click at [230, 93] on video at bounding box center [182, 77] width 194 height 146
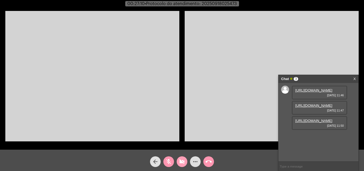
click at [177, 159] on button "videocam_off" at bounding box center [182, 161] width 11 height 11
click at [170, 162] on mat-icon "mic_off" at bounding box center [169, 161] width 6 height 6
click at [131, 93] on video at bounding box center [92, 76] width 174 height 130
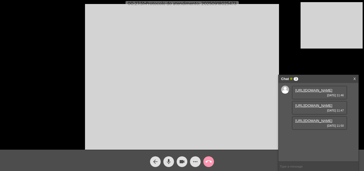
click at [169, 162] on mat-icon "mic" at bounding box center [169, 161] width 6 height 6
click at [180, 162] on mat-icon "videocam" at bounding box center [182, 161] width 6 height 6
click at [180, 162] on mat-icon "videocam_off" at bounding box center [182, 161] width 6 height 6
click at [180, 164] on mat-icon "videocam" at bounding box center [182, 161] width 6 height 6
click at [180, 164] on mat-icon "videocam_off" at bounding box center [182, 161] width 6 height 6
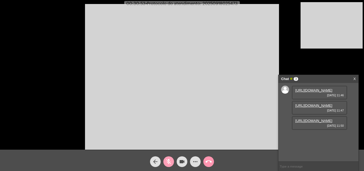
click at [171, 161] on mat-icon "mic_off" at bounding box center [169, 161] width 6 height 6
click at [169, 162] on mat-icon "mic" at bounding box center [169, 161] width 6 height 6
click at [179, 161] on mat-icon "videocam" at bounding box center [182, 161] width 6 height 6
click at [180, 160] on mat-icon "videocam_off" at bounding box center [182, 161] width 6 height 6
click at [170, 160] on mat-icon "mic_off" at bounding box center [169, 161] width 6 height 6
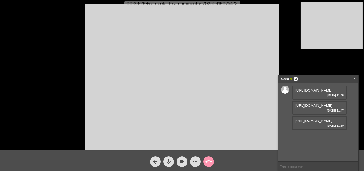
click at [221, 3] on span "• Protocolo do atendimento: 20250918025473" at bounding box center [192, 4] width 92 height 4
copy span "20250918025473"
click at [290, 166] on input "text" at bounding box center [319, 166] width 80 height 9
paste input "20250918025473"
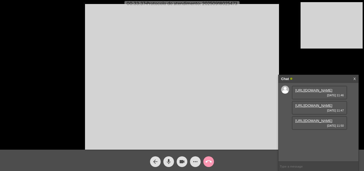
type input "20250918025473"
click at [210, 159] on mat-icon "call_end" at bounding box center [209, 161] width 6 height 6
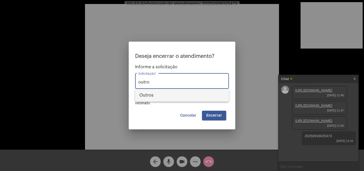
click at [176, 94] on span "Outros" at bounding box center [181, 95] width 85 height 13
type input "Outros"
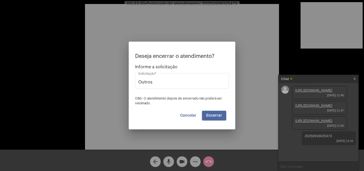
click at [218, 116] on span "Encerrar" at bounding box center [214, 116] width 16 height 4
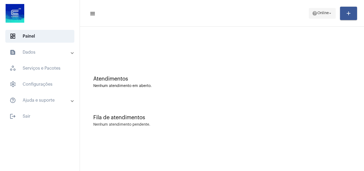
click at [319, 11] on span "Online" at bounding box center [323, 13] width 11 height 4
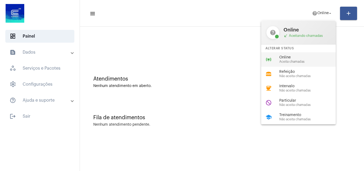
click at [306, 64] on div "online_prediction Online Aceita chamadas" at bounding box center [302, 59] width 83 height 14
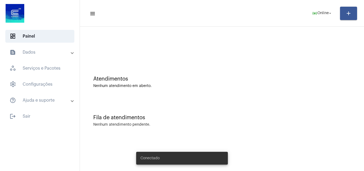
click at [50, 51] on mat-panel-title "text_snippet_outlined Dados" at bounding box center [41, 52] width 62 height 6
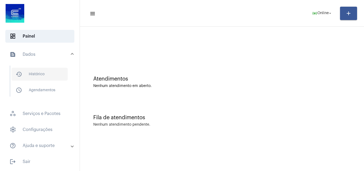
click at [53, 73] on span "history_outlined Histórico" at bounding box center [39, 74] width 56 height 13
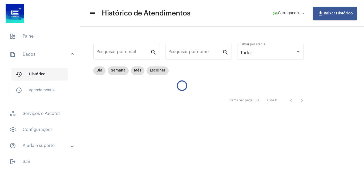
click at [30, 75] on span "history_outlined Histórico" at bounding box center [39, 74] width 56 height 13
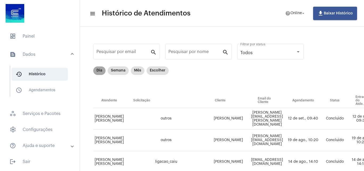
click at [99, 71] on mat-chip "Dia" at bounding box center [99, 70] width 12 height 9
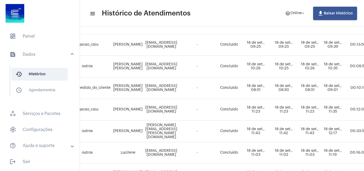
scroll to position [185, 63]
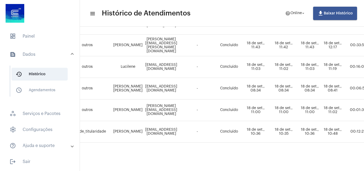
click at [218, 11] on mat-toolbar-row "menu Histórico de Atendimentos help Online arrow_drop_down file_download Baixar…" at bounding box center [222, 13] width 284 height 17
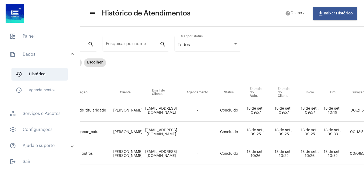
scroll to position [0, 63]
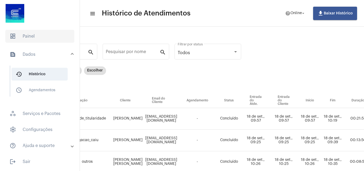
click at [40, 39] on span "dashboard Painel" at bounding box center [39, 36] width 69 height 13
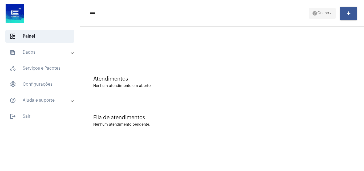
click at [322, 13] on span "Online" at bounding box center [323, 13] width 11 height 4
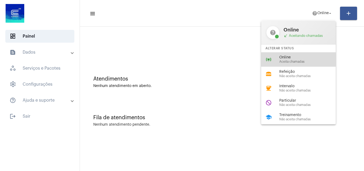
click at [308, 65] on div "online_prediction Online Aceita chamadas" at bounding box center [302, 59] width 83 height 14
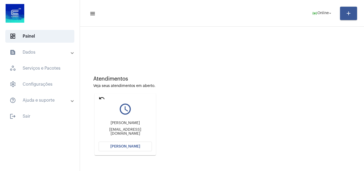
click at [134, 146] on span "[PERSON_NAME]" at bounding box center [125, 146] width 30 height 4
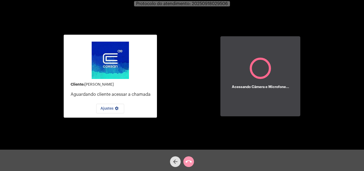
click at [336, 117] on div "Cliente: [PERSON_NAME] Aguardando cliente acessar a chamada Ajustes settings Ac…" at bounding box center [182, 76] width 363 height 150
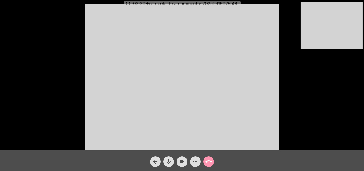
click at [170, 164] on mat-icon "mic" at bounding box center [169, 161] width 6 height 6
click at [180, 162] on mat-icon "videocam" at bounding box center [182, 161] width 6 height 6
click at [180, 162] on mat-icon "videocam_off" at bounding box center [182, 161] width 6 height 6
click at [168, 161] on mat-icon "mic_off" at bounding box center [169, 161] width 6 height 6
click at [168, 163] on mat-icon "mic" at bounding box center [169, 161] width 6 height 6
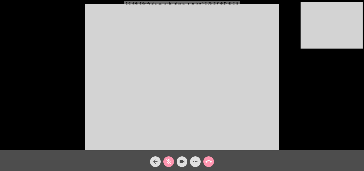
click at [170, 164] on mat-icon "mic_off" at bounding box center [169, 161] width 6 height 6
click at [223, 3] on span "• Protocolo do atendimento: 20250918029506" at bounding box center [192, 4] width 93 height 4
copy span "20250918029506"
click at [223, 92] on video at bounding box center [182, 77] width 194 height 146
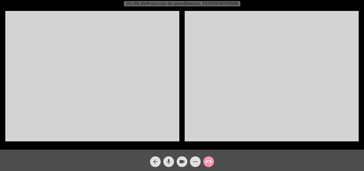
drag, startPoint x: 148, startPoint y: 118, endPoint x: 202, endPoint y: 148, distance: 60.7
click at [149, 118] on video at bounding box center [92, 76] width 174 height 130
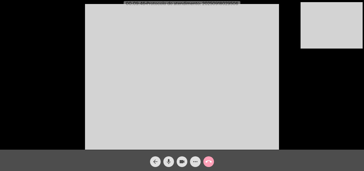
click at [207, 162] on mat-icon "call_end" at bounding box center [209, 161] width 6 height 6
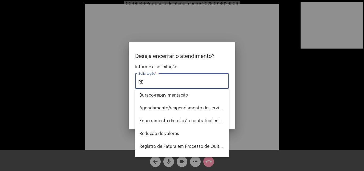
type input "R"
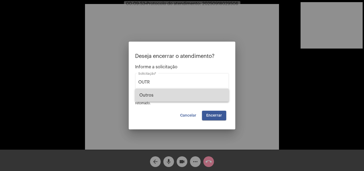
click at [172, 94] on span "Outros" at bounding box center [181, 95] width 85 height 13
type input "Outros"
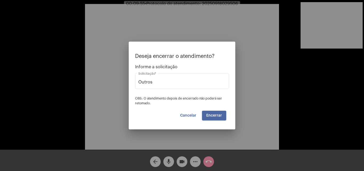
click at [213, 115] on span "Encerrar" at bounding box center [214, 116] width 16 height 4
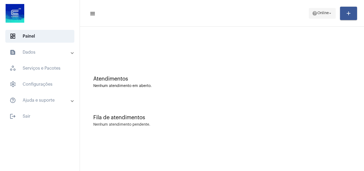
click at [319, 15] on span "help Online arrow_drop_down" at bounding box center [322, 13] width 21 height 10
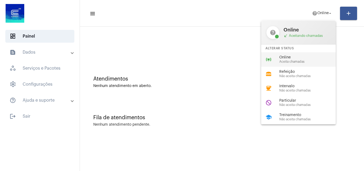
click at [298, 54] on div "online_prediction Online Aceita chamadas" at bounding box center [302, 59] width 83 height 14
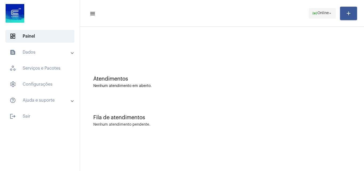
click at [320, 10] on span "online_prediction Online arrow_drop_down" at bounding box center [322, 13] width 21 height 10
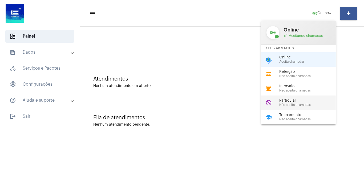
click at [304, 105] on span "Não aceita chamadas" at bounding box center [309, 104] width 61 height 3
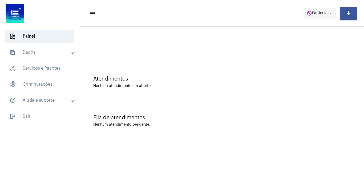
click at [323, 9] on span "do_not_disturb Particular arrow_drop_down" at bounding box center [320, 13] width 26 height 10
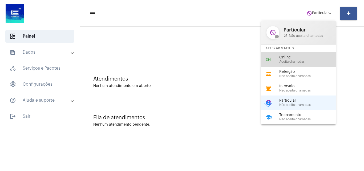
click at [312, 64] on div "online_prediction Online Aceita chamadas" at bounding box center [302, 59] width 83 height 14
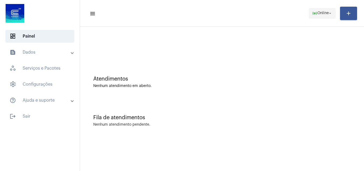
click at [318, 14] on span "Online" at bounding box center [323, 13] width 11 height 4
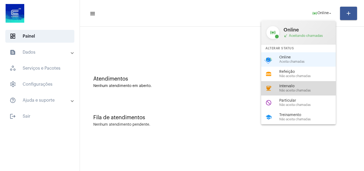
click at [300, 90] on span "Não aceita chamadas" at bounding box center [309, 90] width 61 height 3
